Goal: Connect with others: Connect with others

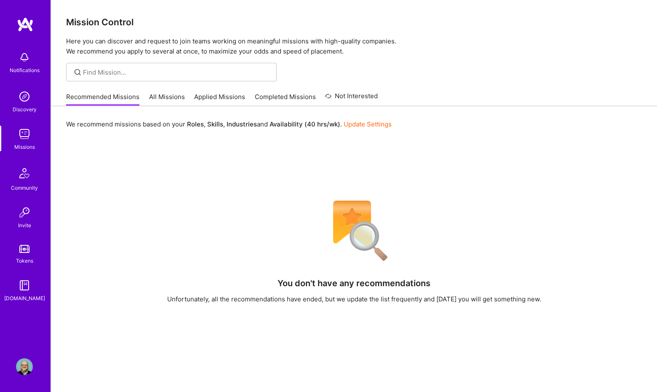
click at [235, 96] on link "Applied Missions" at bounding box center [219, 99] width 51 height 14
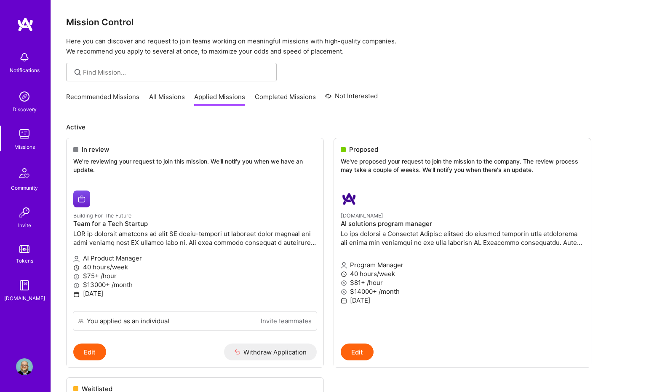
click at [112, 95] on link "Recommended Missions" at bounding box center [102, 99] width 73 height 14
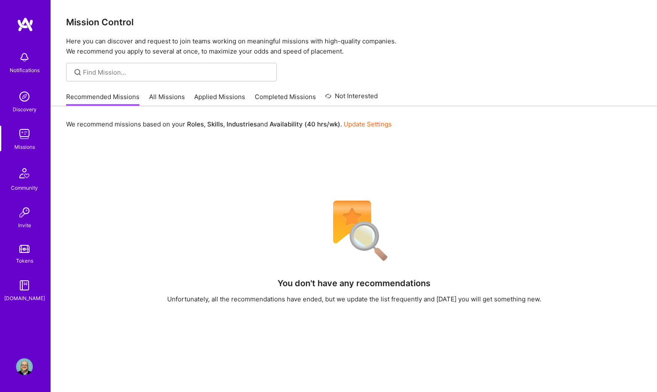
click at [267, 98] on link "Completed Missions" at bounding box center [285, 99] width 61 height 14
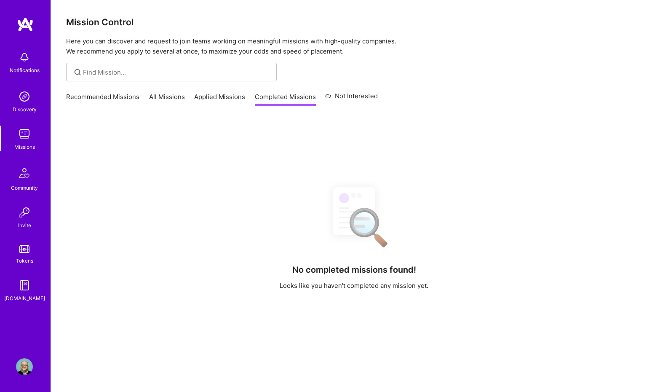
click at [216, 96] on link "Applied Missions" at bounding box center [219, 99] width 51 height 14
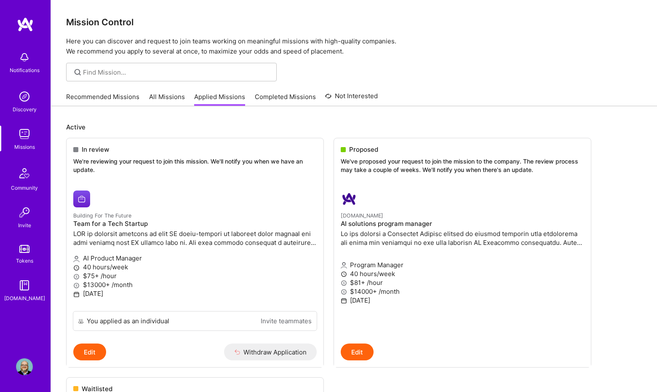
click at [24, 368] on img at bounding box center [24, 366] width 17 height 17
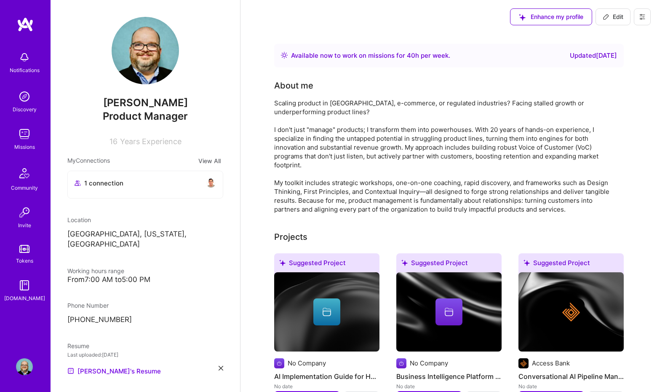
click at [135, 188] on div "1 connection" at bounding box center [145, 184] width 155 height 27
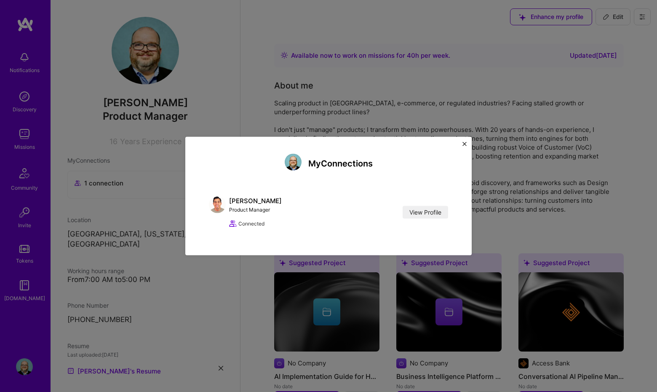
click at [463, 143] on img "Close" at bounding box center [464, 144] width 4 height 4
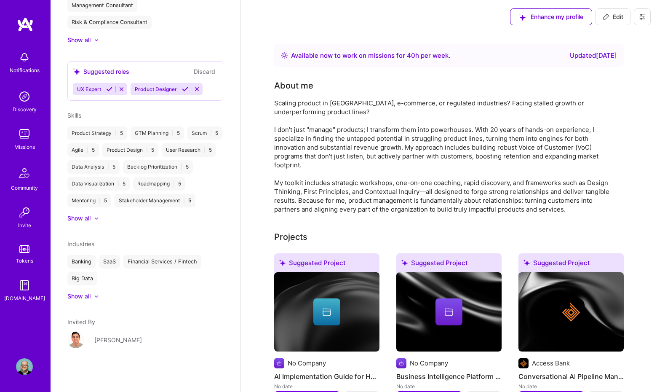
scroll to position [472, 0]
click at [25, 217] on img at bounding box center [24, 212] width 17 height 17
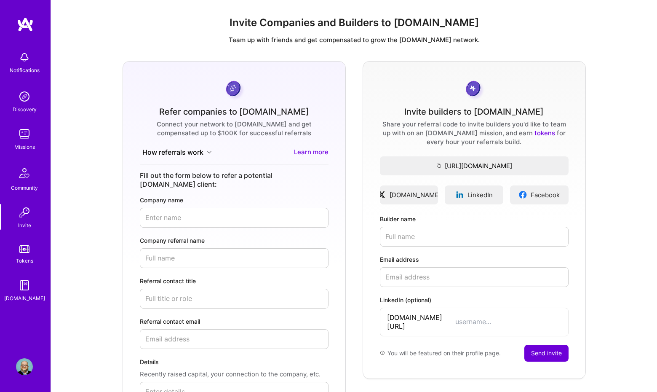
click at [21, 133] on img at bounding box center [24, 133] width 17 height 17
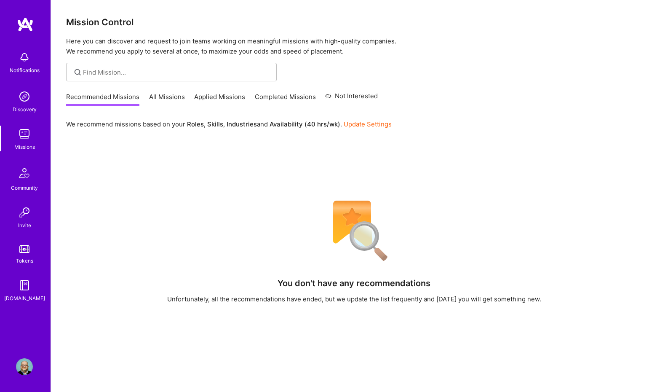
click at [25, 97] on img at bounding box center [24, 96] width 17 height 17
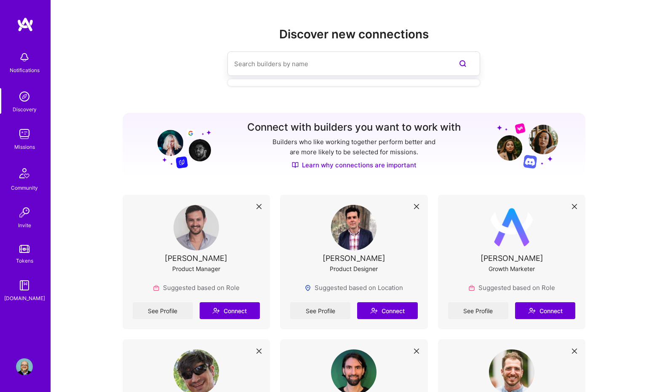
click at [278, 64] on input at bounding box center [337, 63] width 206 height 21
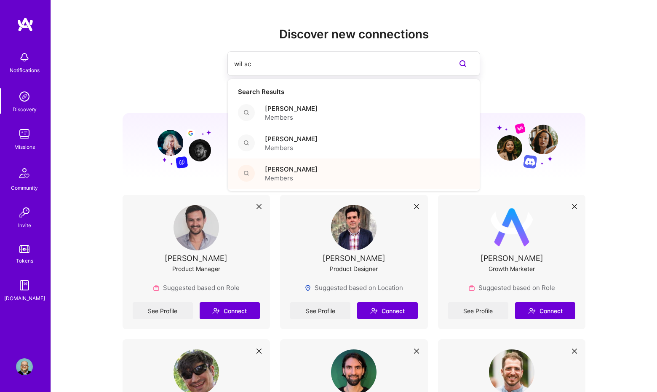
type input "wil sc"
click at [275, 178] on span "Members" at bounding box center [291, 178] width 53 height 9
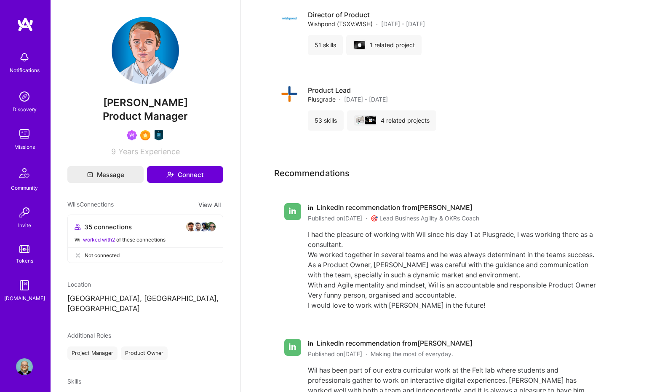
scroll to position [1185, 0]
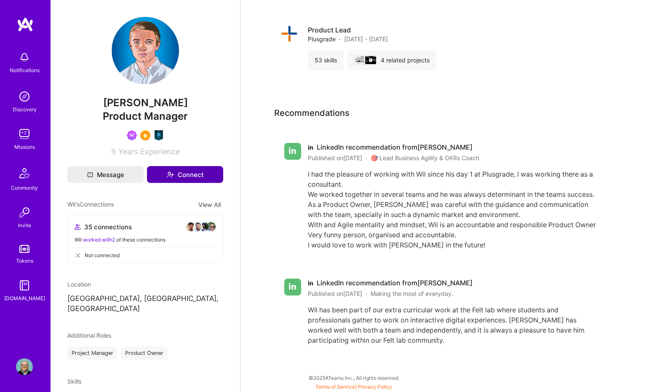
click at [185, 173] on button "Connect" at bounding box center [185, 174] width 76 height 17
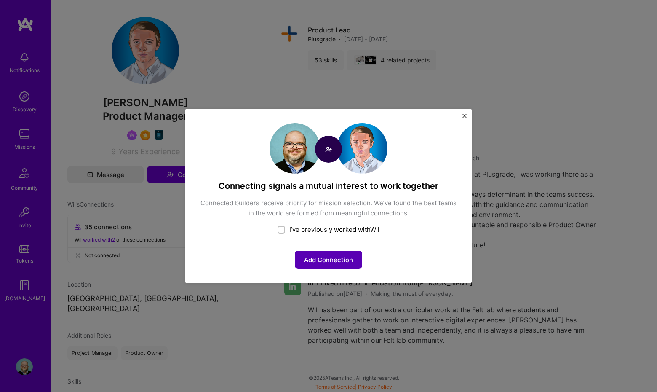
click at [316, 261] on button "Add Connection" at bounding box center [328, 260] width 67 height 18
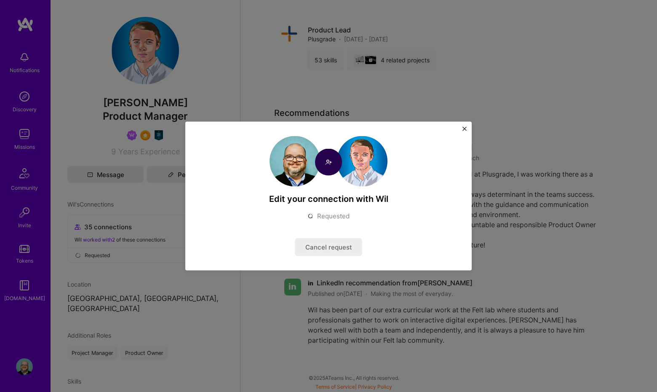
click at [464, 128] on img "Close" at bounding box center [464, 129] width 4 height 4
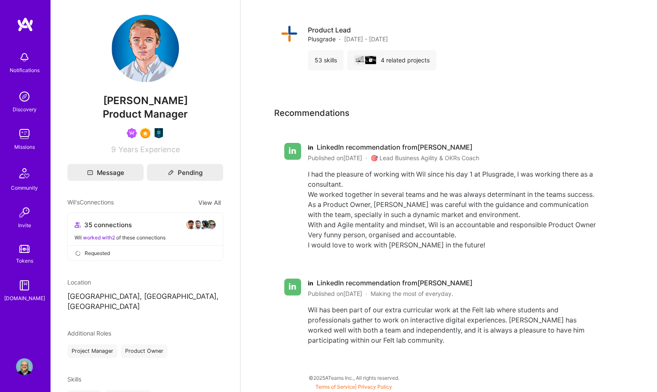
scroll to position [3, 0]
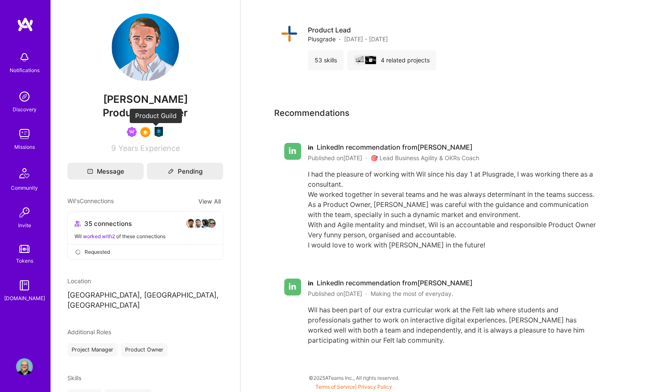
click at [156, 133] on img at bounding box center [159, 132] width 10 height 10
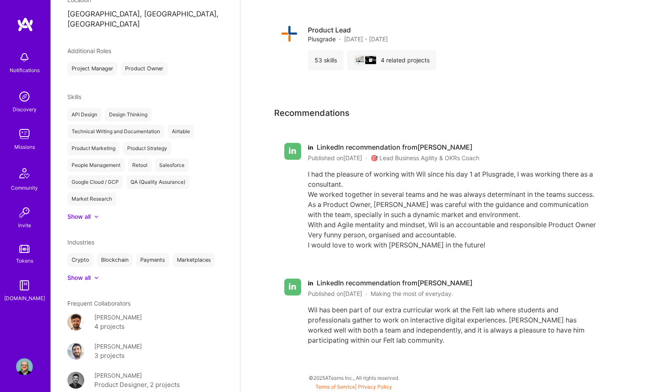
scroll to position [374, 0]
